Goal: Task Accomplishment & Management: Manage account settings

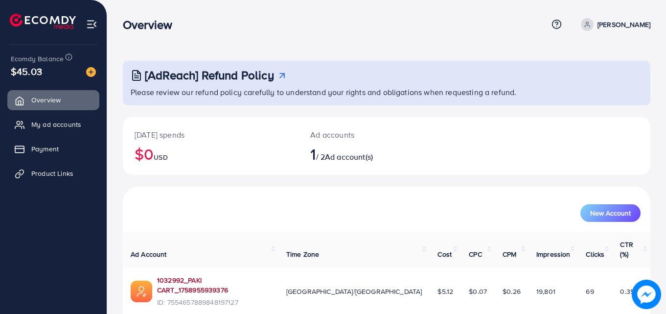
click at [227, 275] on link "1032992_PAKI CART_1758955939376" at bounding box center [214, 285] width 114 height 20
click at [608, 221] on button "New Account" at bounding box center [611, 213] width 60 height 18
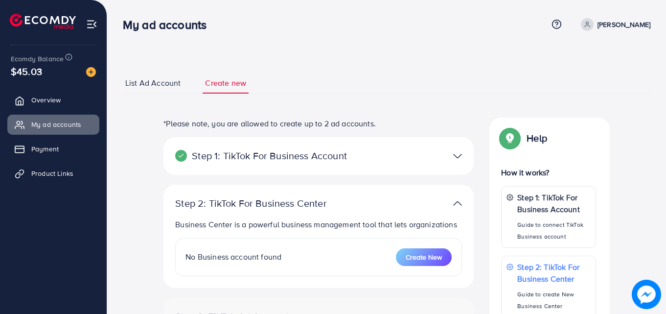
select select
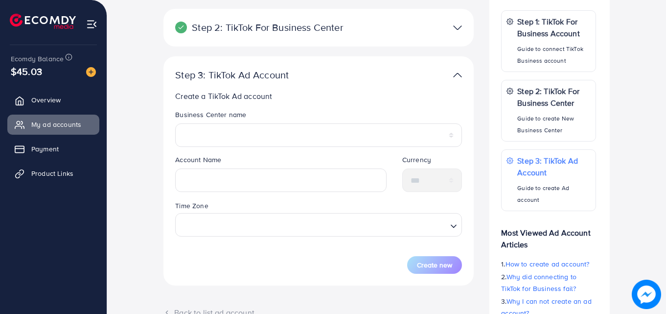
scroll to position [187, 0]
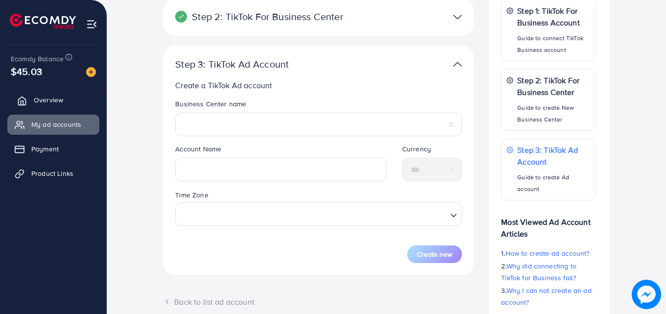
click at [27, 99] on link "Overview" at bounding box center [53, 100] width 92 height 20
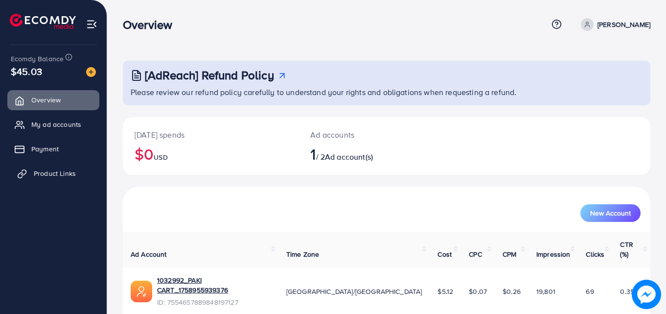
click at [58, 171] on span "Product Links" at bounding box center [55, 173] width 42 height 10
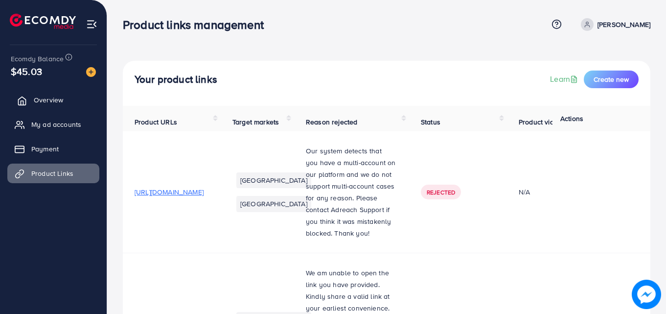
click at [35, 93] on link "Overview" at bounding box center [53, 100] width 92 height 20
